Goal: Task Accomplishment & Management: Manage account settings

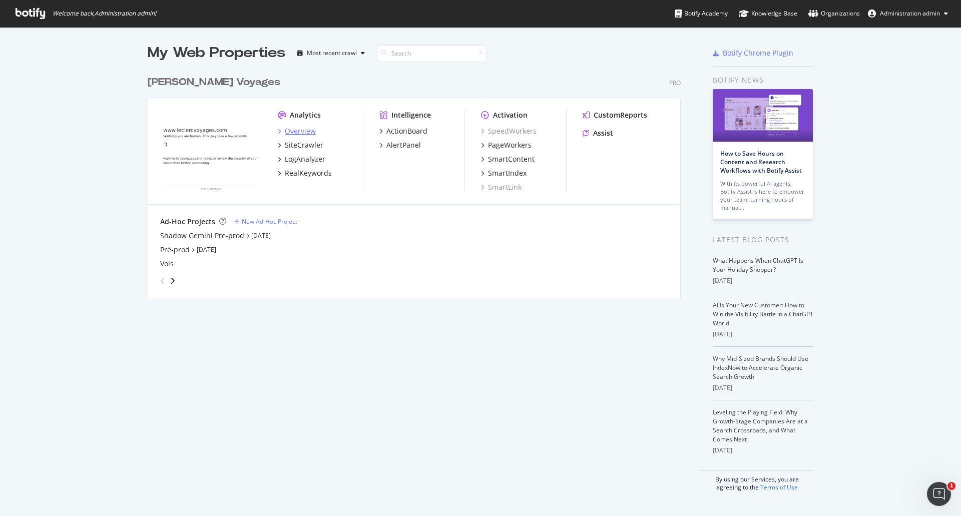
click at [297, 127] on div "Overview" at bounding box center [300, 131] width 31 height 10
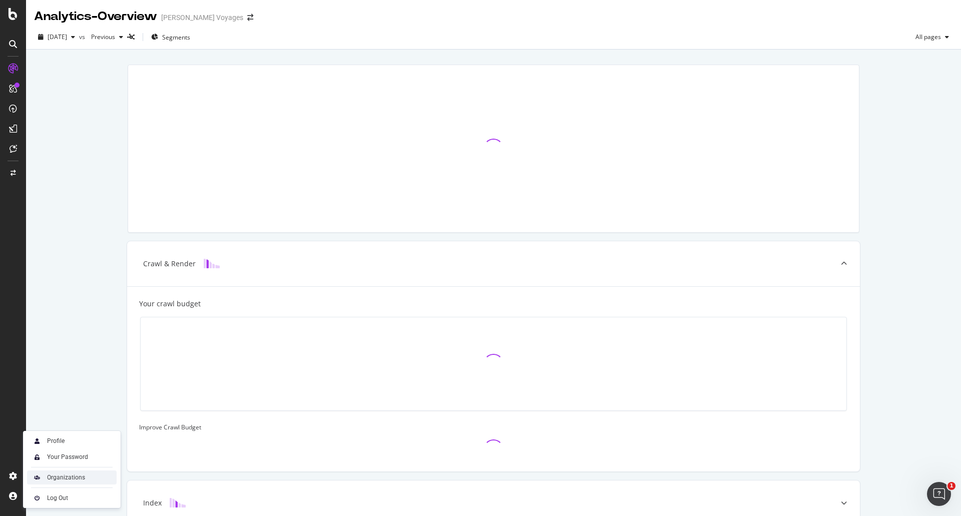
click at [62, 476] on div "Organizations" at bounding box center [66, 477] width 38 height 8
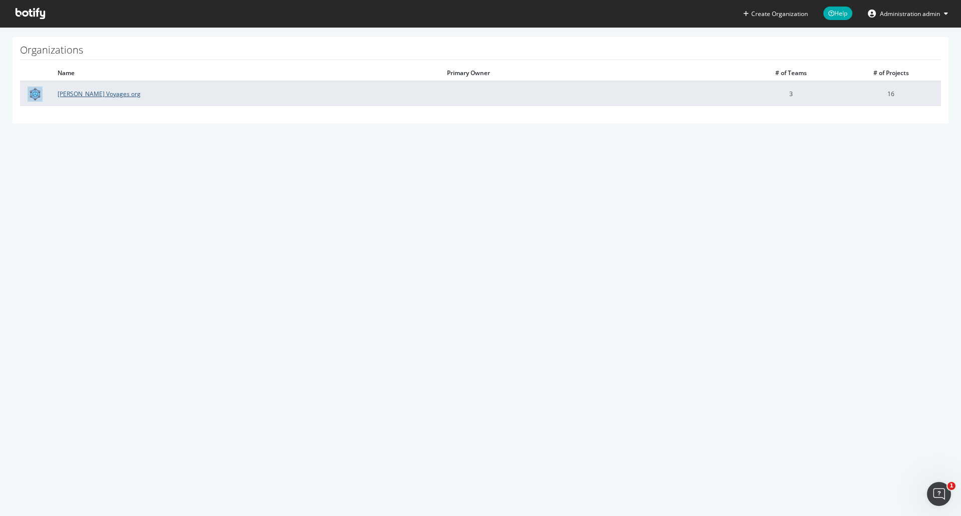
click at [83, 94] on link "Leclerc Voyages org" at bounding box center [99, 94] width 83 height 9
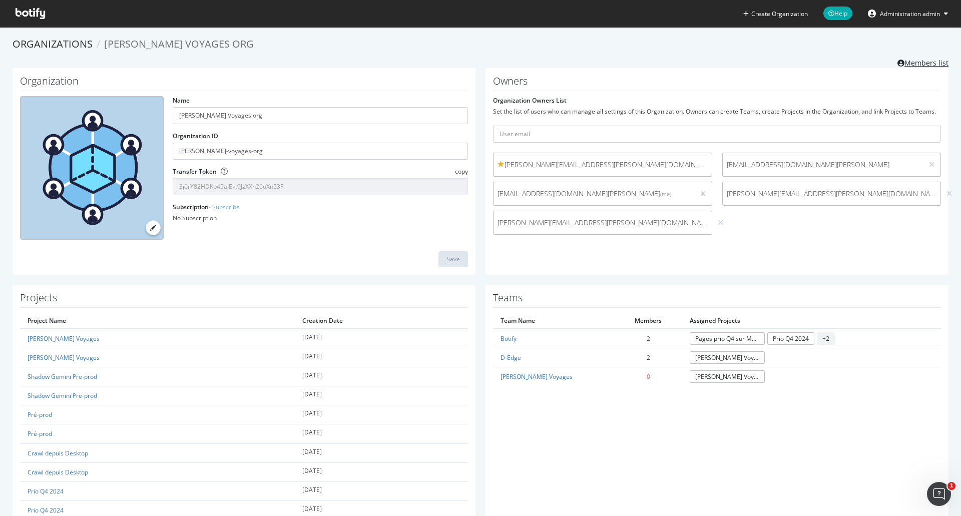
click at [905, 64] on link "Members list" at bounding box center [922, 62] width 51 height 13
